Goal: Task Accomplishment & Management: Use online tool/utility

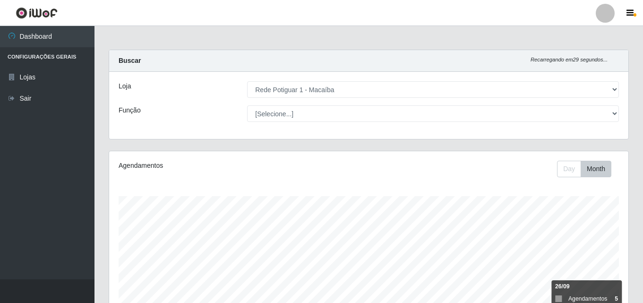
select select "100"
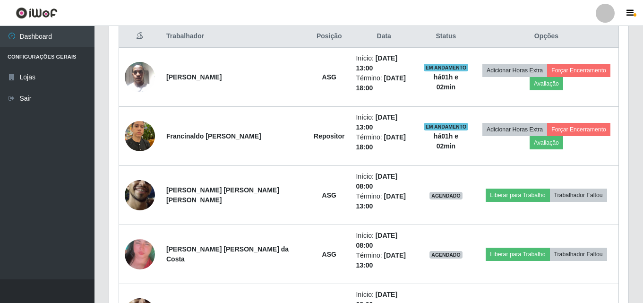
scroll to position [196, 520]
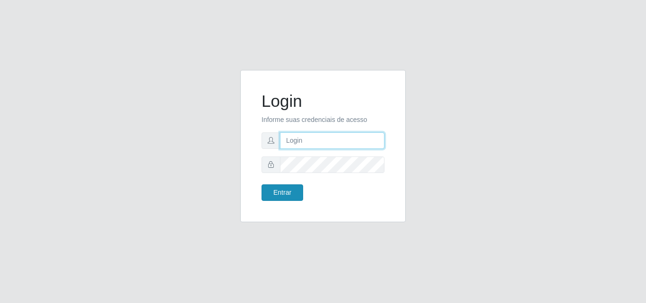
type input "[EMAIL_ADDRESS][DOMAIN_NAME]"
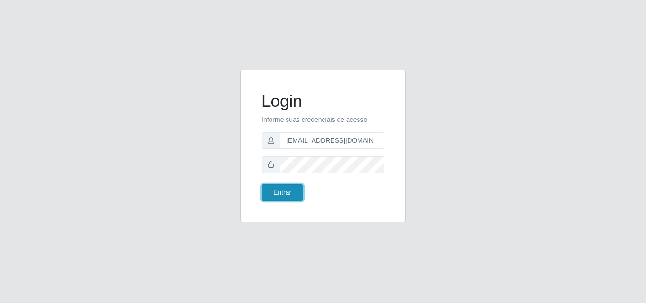
click at [282, 195] on button "Entrar" at bounding box center [282, 192] width 42 height 17
